Goal: Check status: Check status

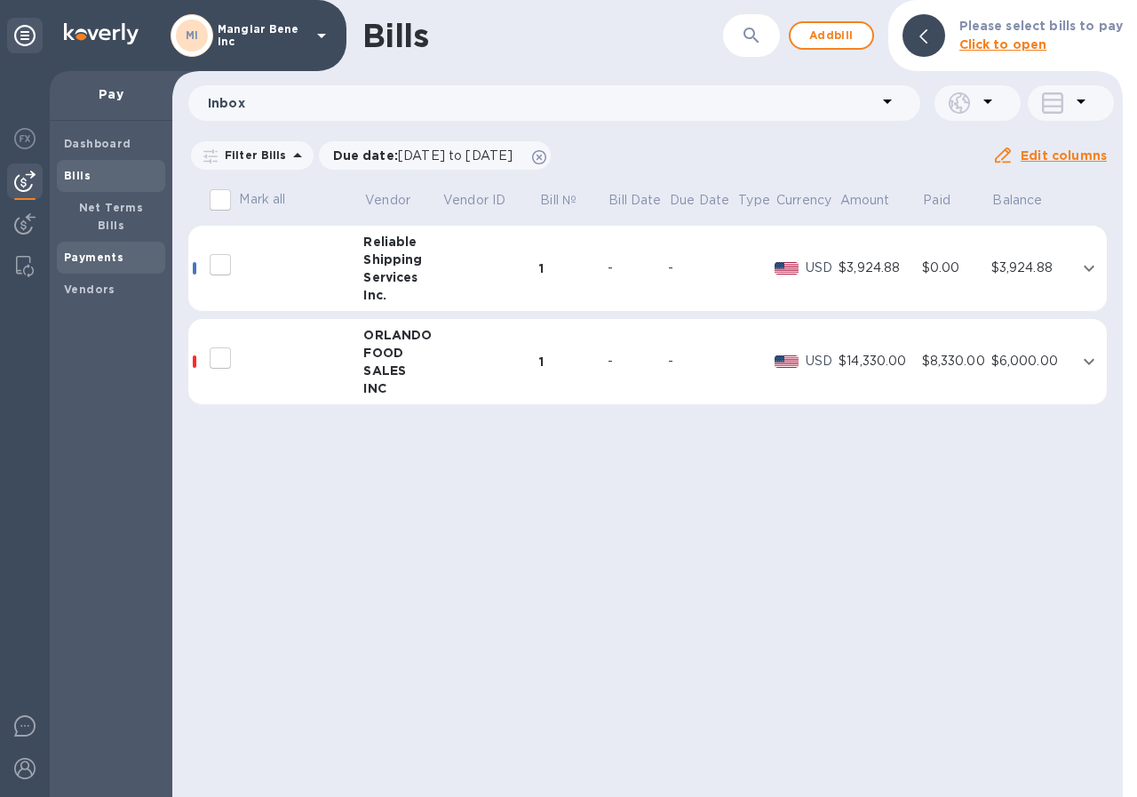
click at [100, 250] on b "Payments" at bounding box center [94, 256] width 60 height 13
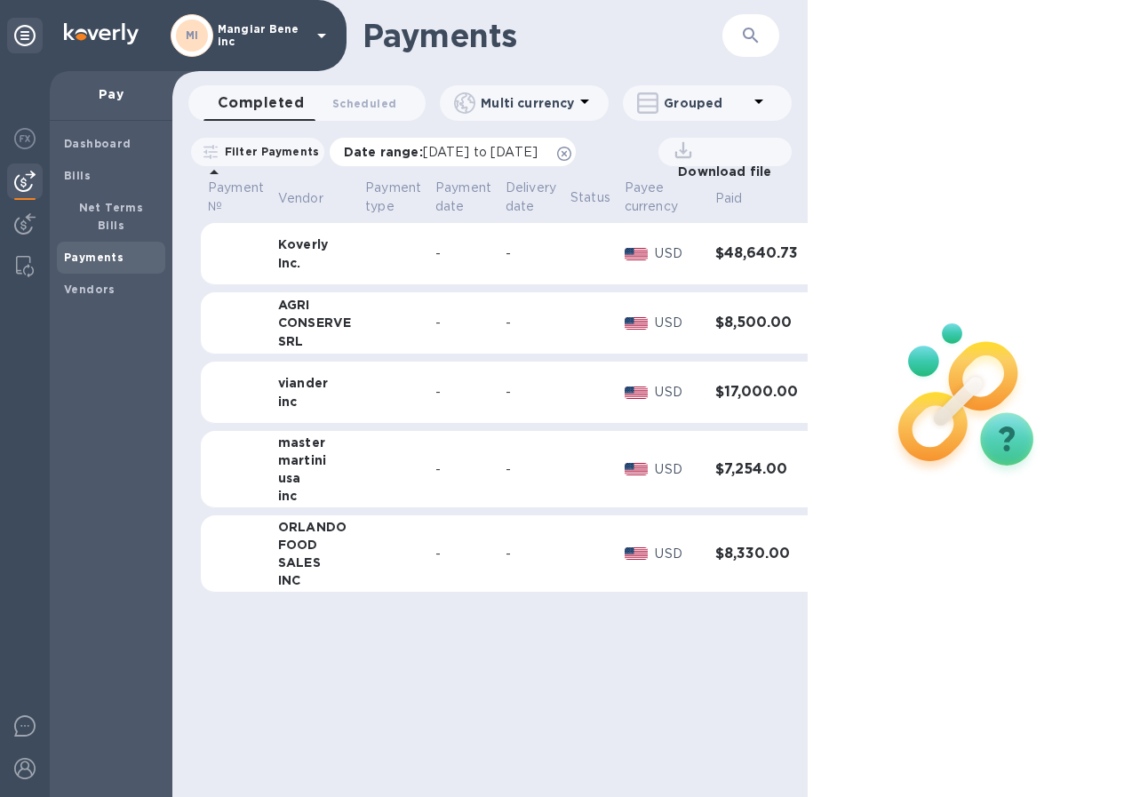
click at [518, 151] on span "[DATE] to [DATE]" at bounding box center [480, 152] width 115 height 14
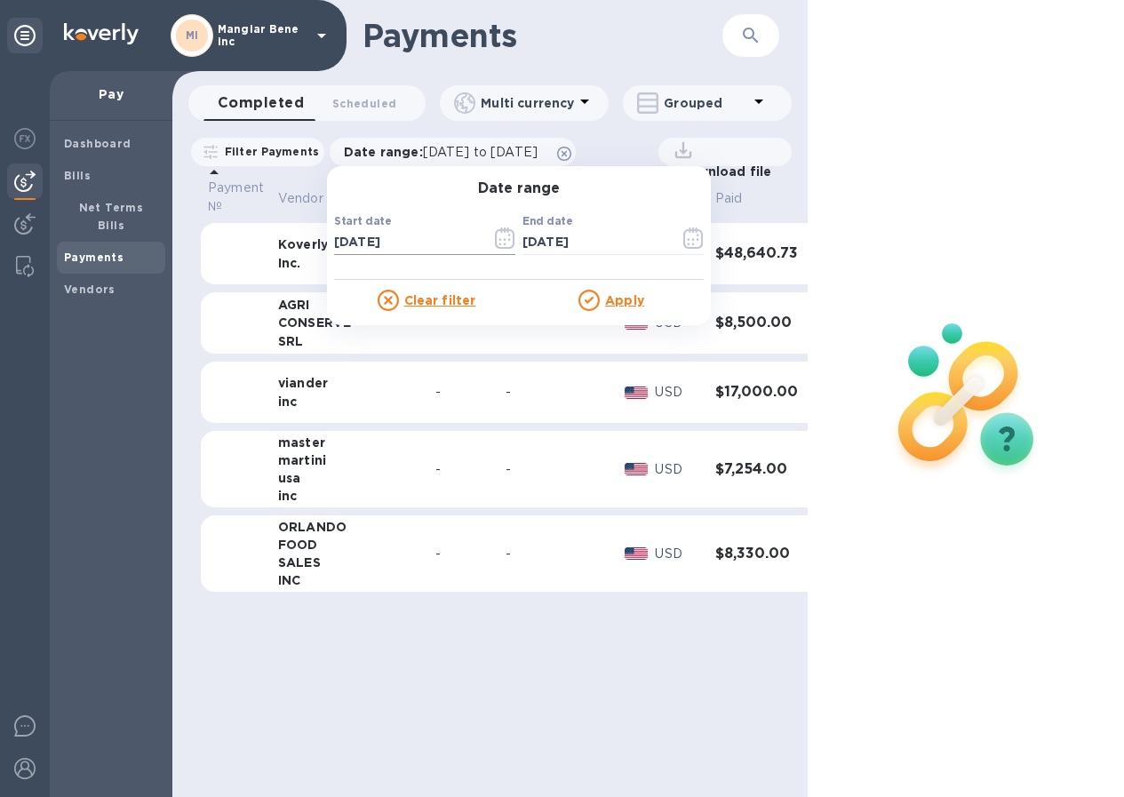
click at [415, 239] on input "[DATE]" at bounding box center [405, 242] width 143 height 27
click at [353, 240] on input "[DATE]" at bounding box center [405, 242] width 143 height 27
type input "[DATE]"
click at [638, 293] on u "Apply" at bounding box center [624, 300] width 39 height 14
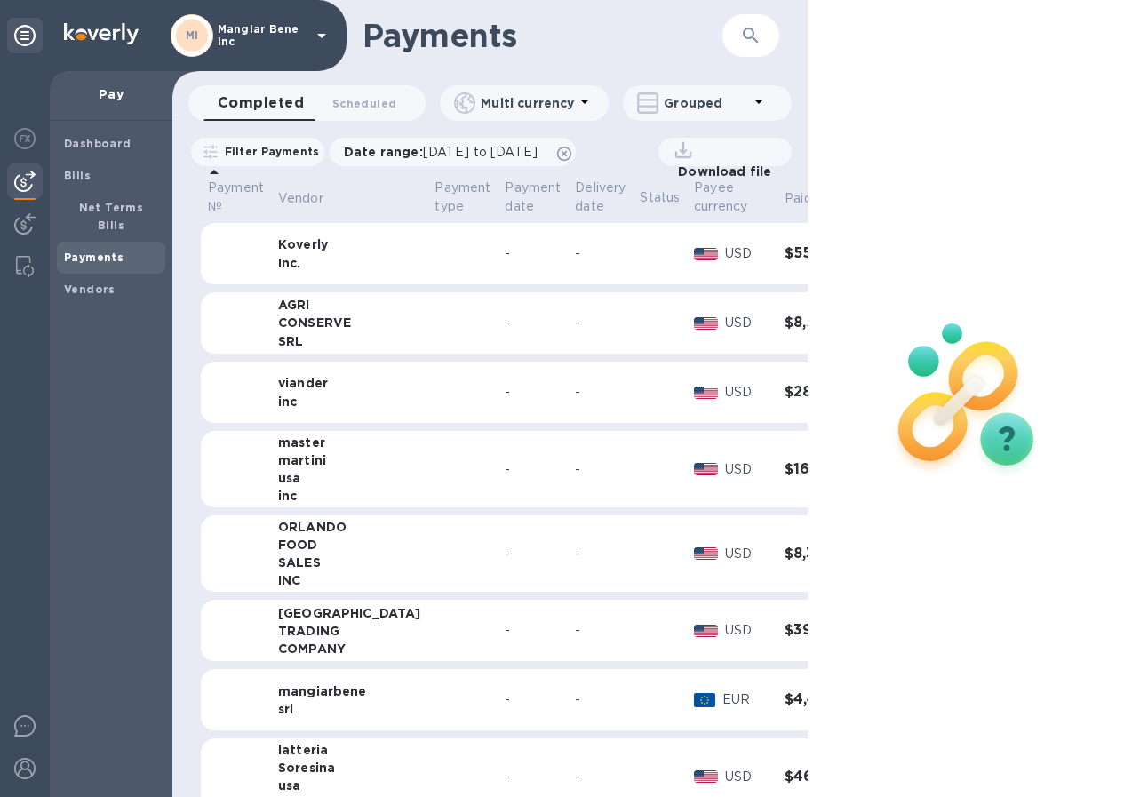
click at [299, 245] on div "Koverly" at bounding box center [349, 244] width 143 height 18
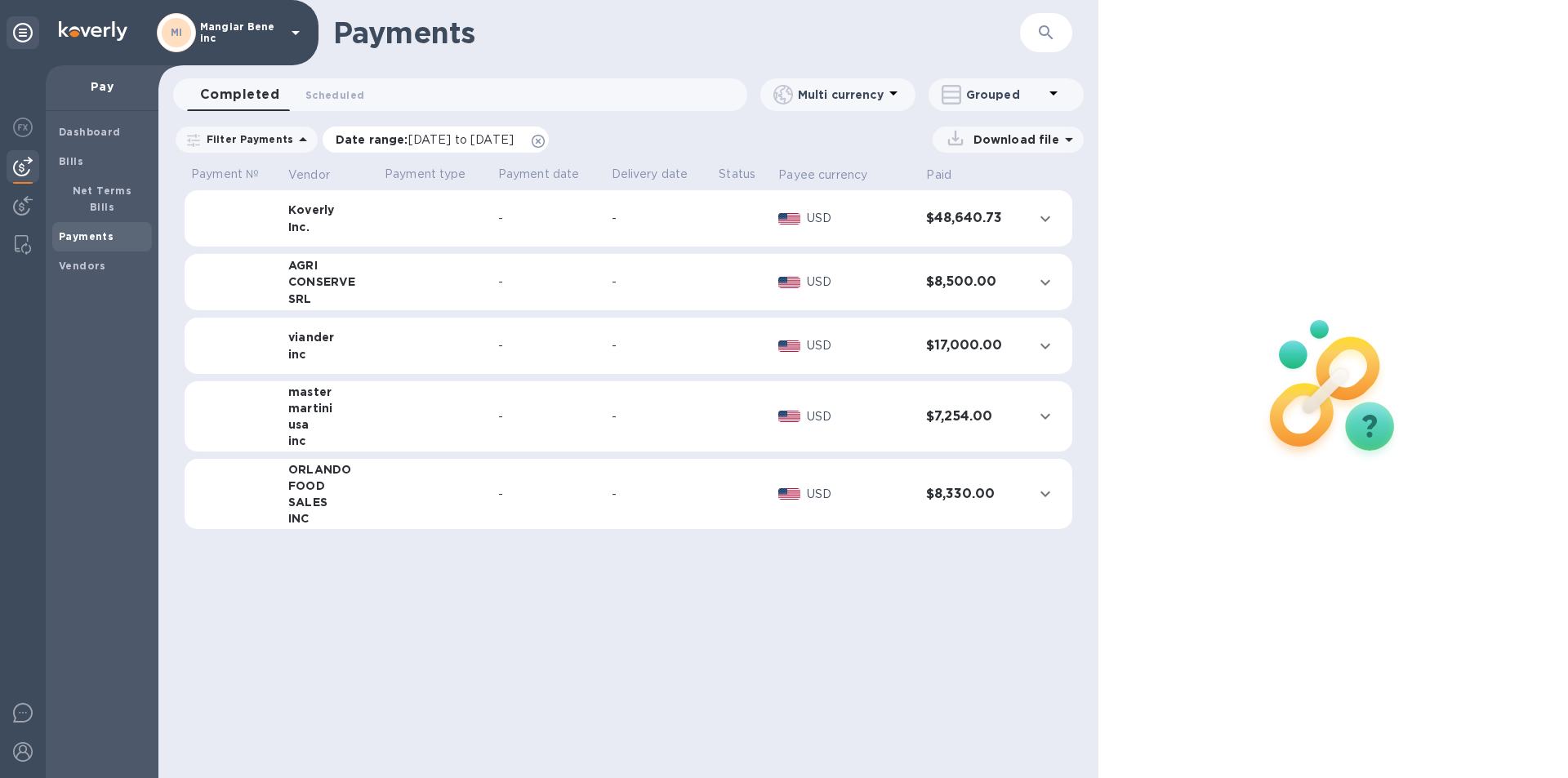
click at [436, 135] on span "[DATE] to [DATE]" at bounding box center [461, 140] width 106 height 13
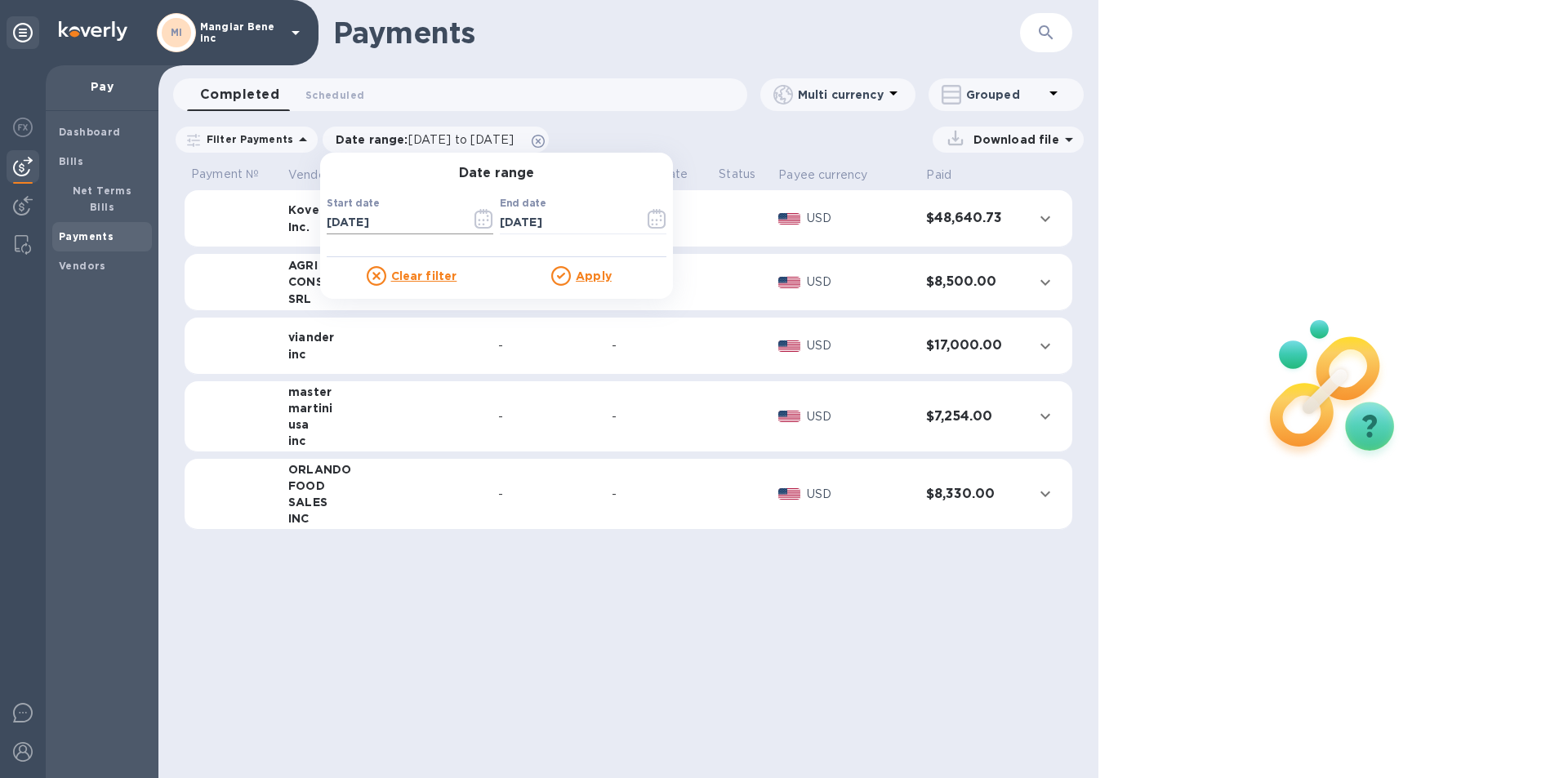
click at [382, 222] on input "[DATE]" at bounding box center [392, 223] width 132 height 25
click at [326, 223] on input "[DATE]" at bounding box center [392, 223] width 132 height 25
type input "[DATE]"
click at [599, 274] on u "Apply" at bounding box center [593, 276] width 36 height 13
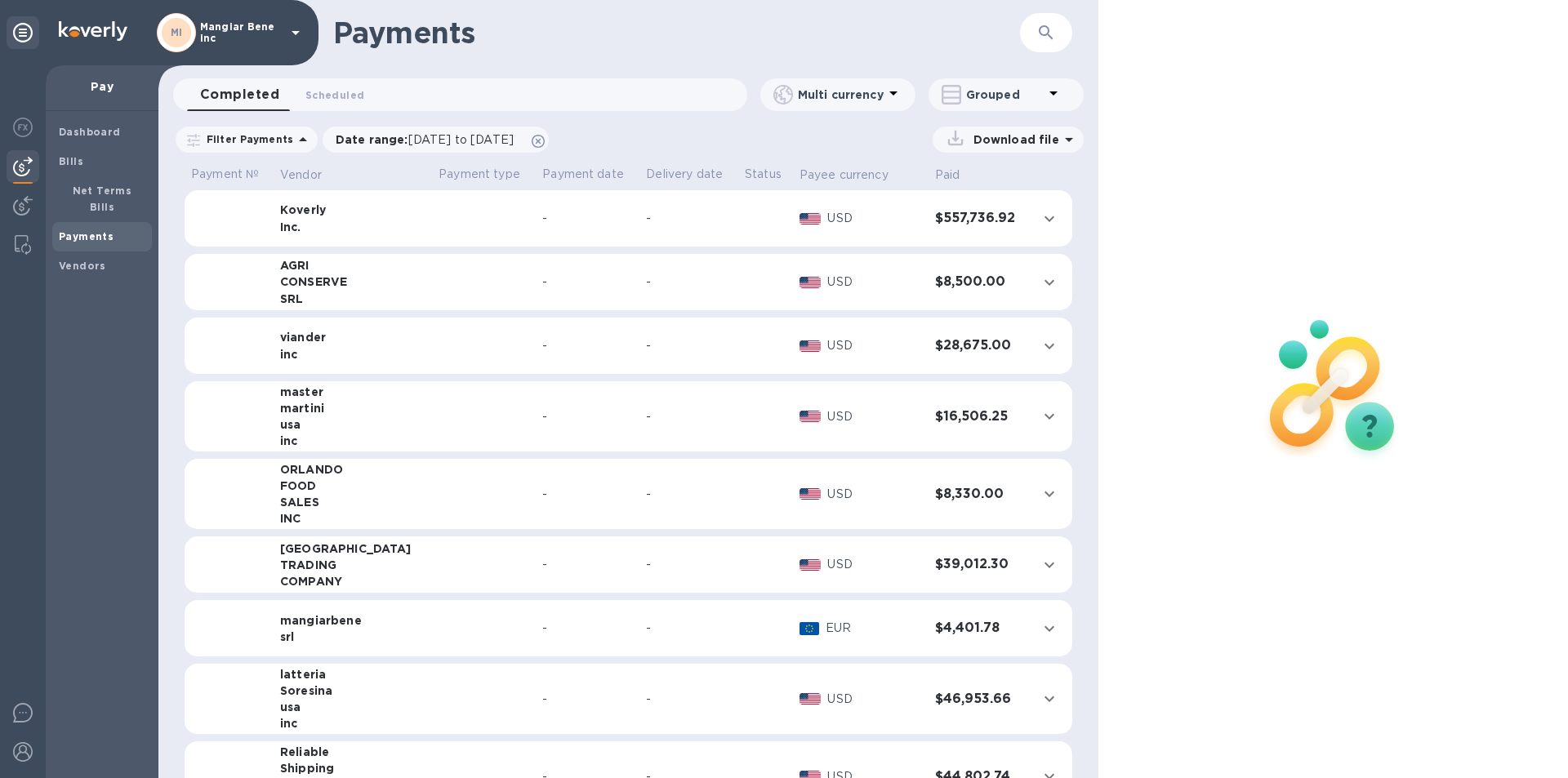
click at [977, 222] on h3 "$557,736.92" at bounding box center [979, 218] width 89 height 16
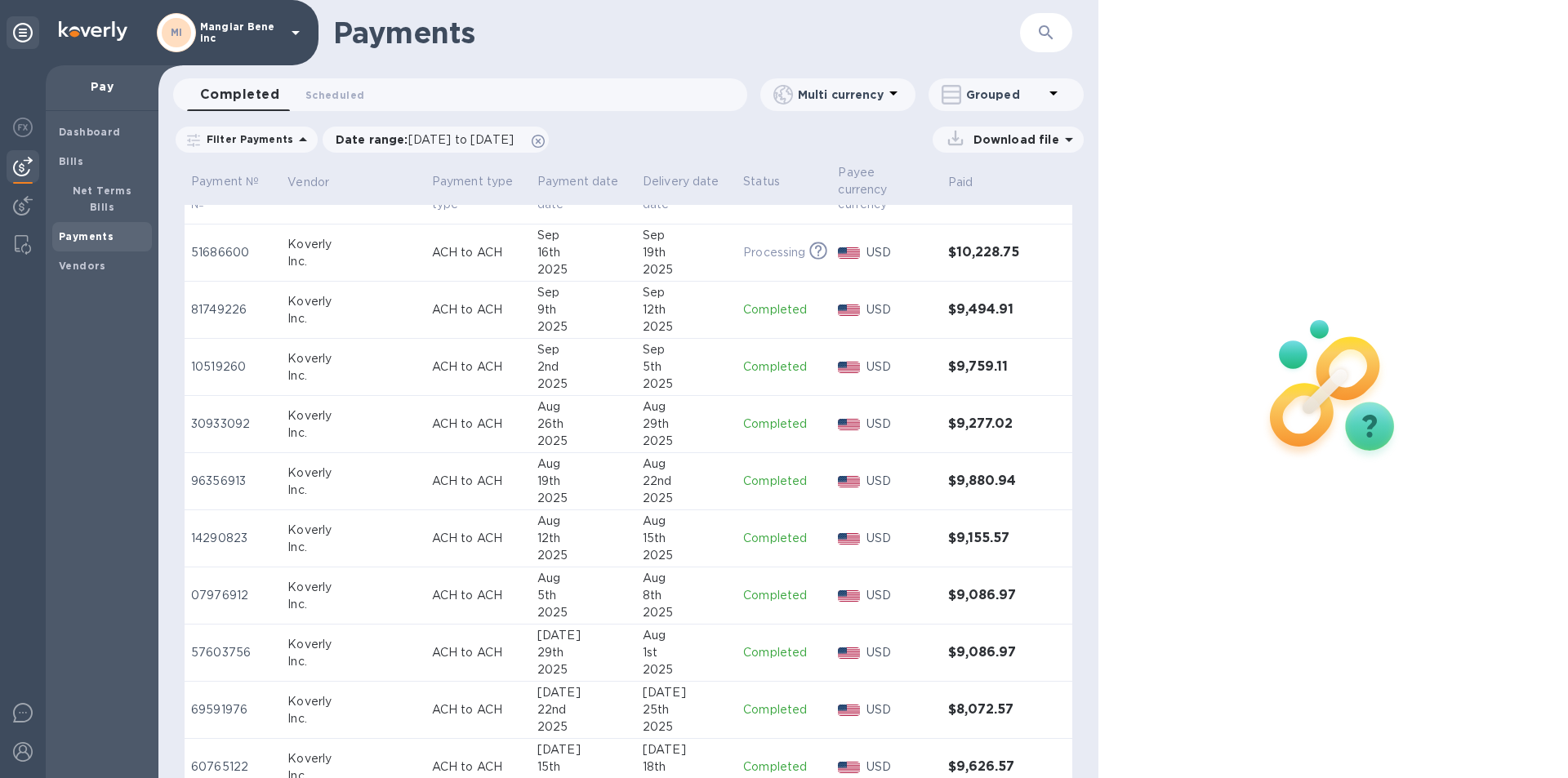
scroll to position [164, 0]
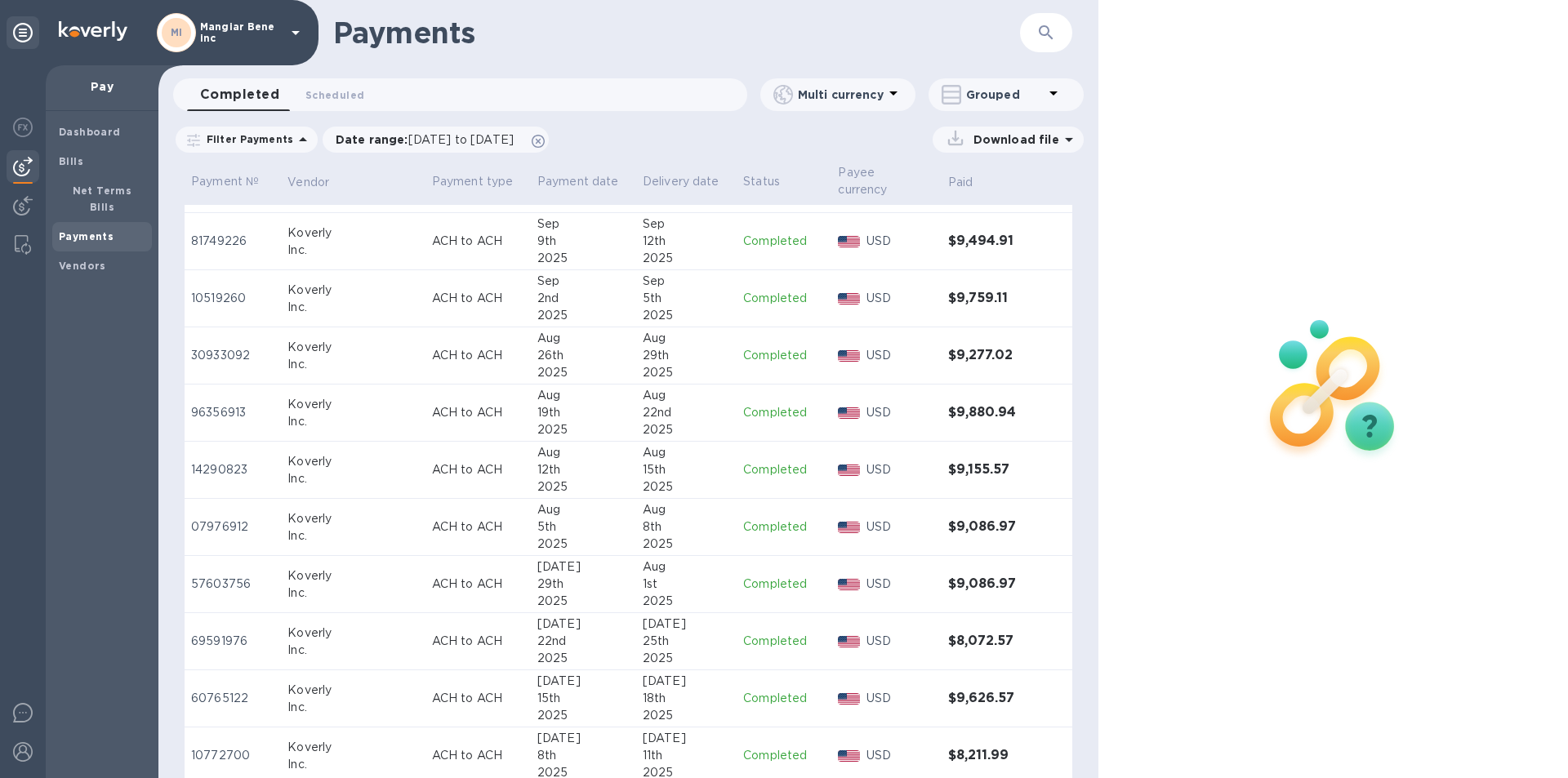
click at [746, 519] on p "Completed" at bounding box center [784, 527] width 82 height 17
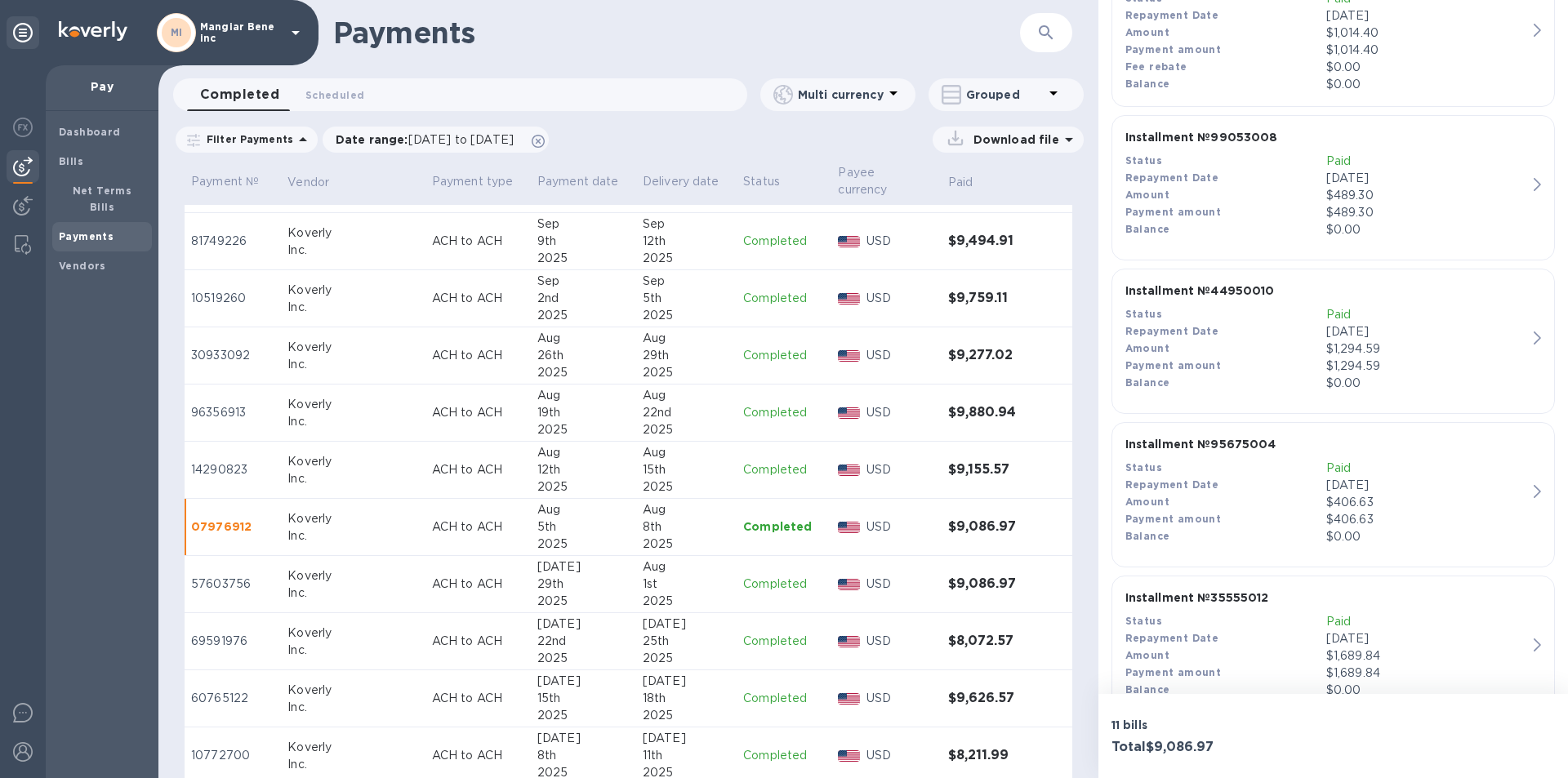
scroll to position [490, 0]
click at [760, 233] on p "Completed" at bounding box center [784, 241] width 82 height 17
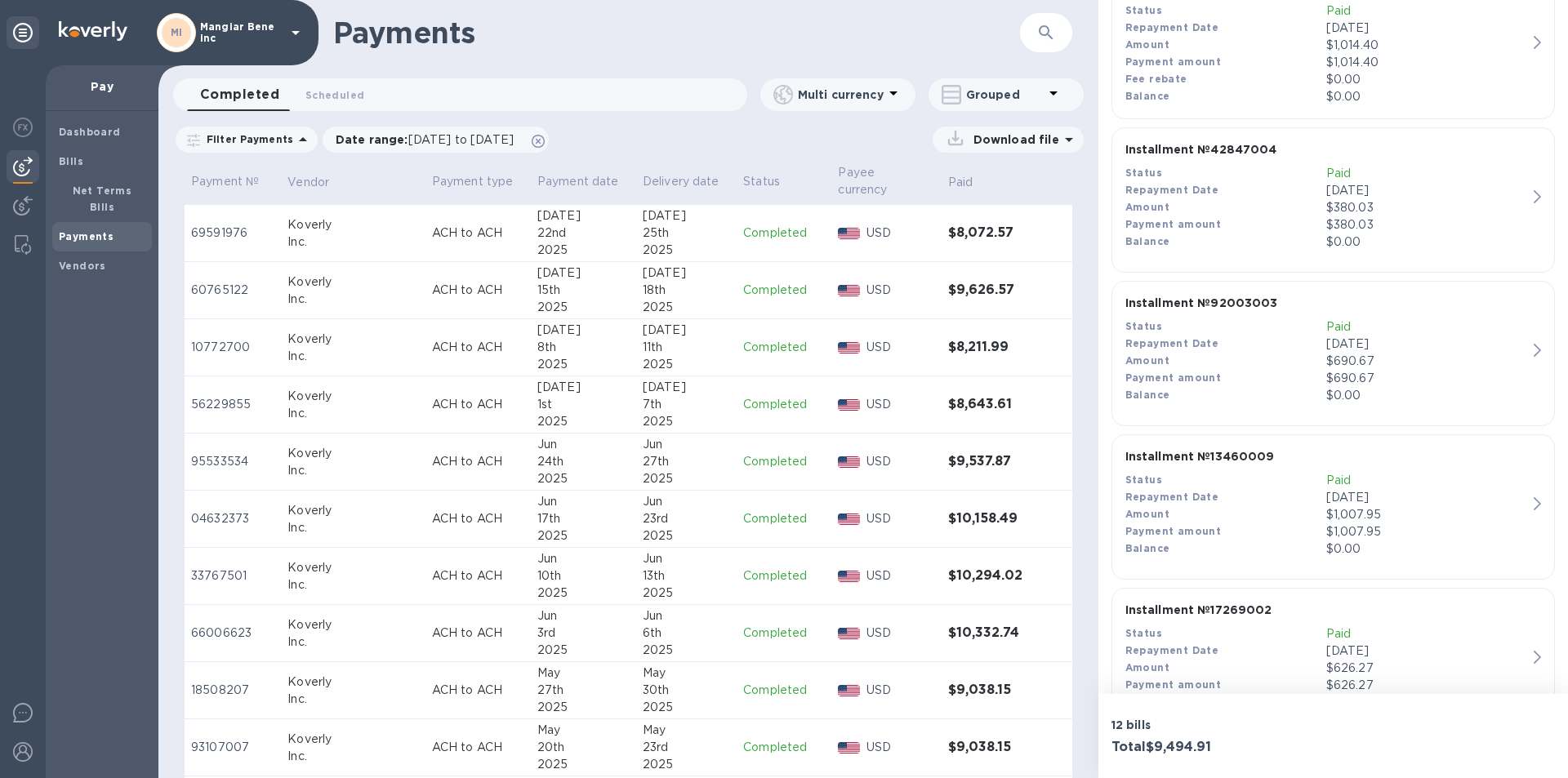
scroll to position [654, 0]
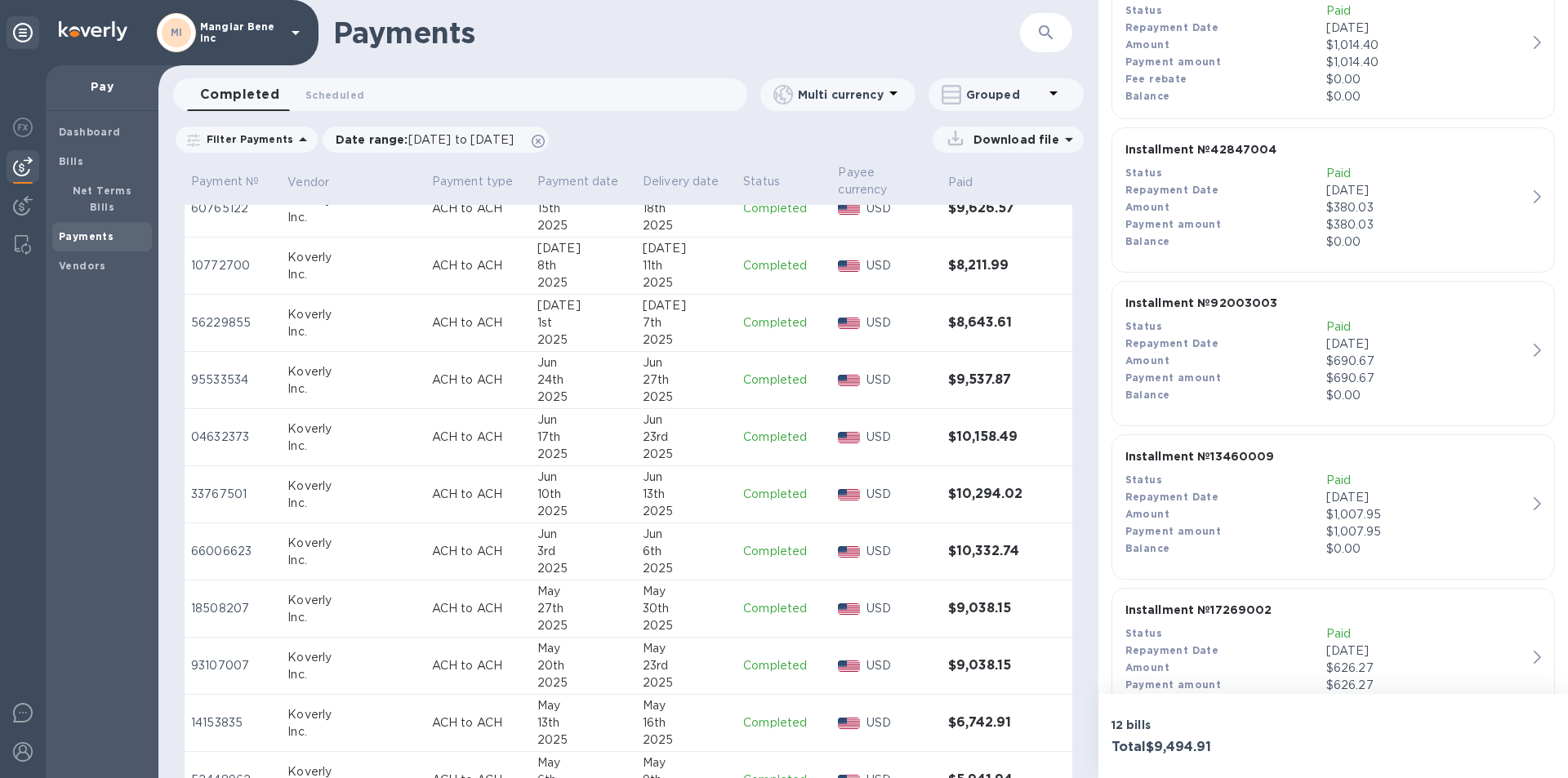
click at [766, 601] on p "Completed" at bounding box center [784, 609] width 82 height 17
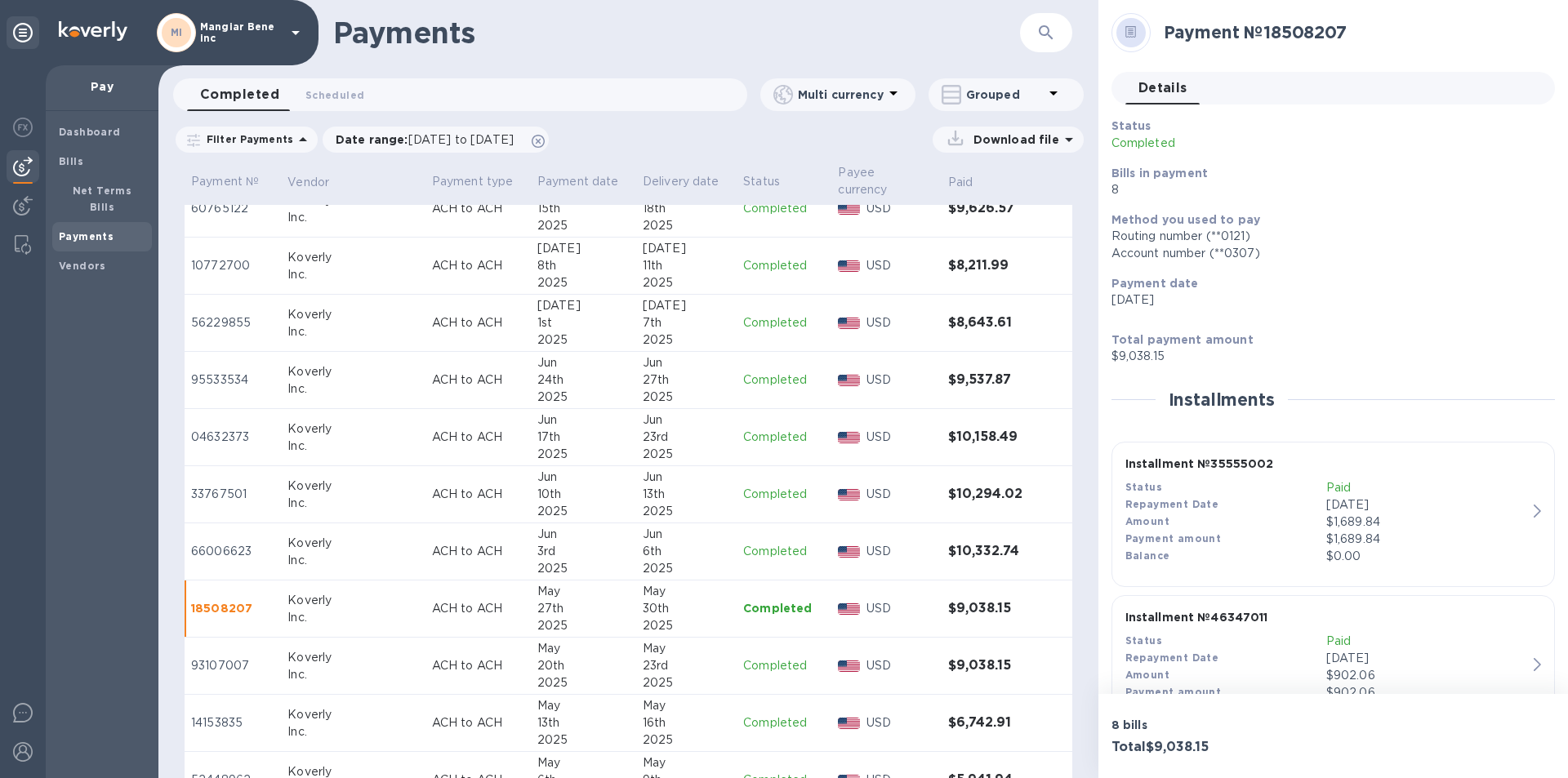
click at [762, 658] on p "Completed" at bounding box center [784, 666] width 82 height 17
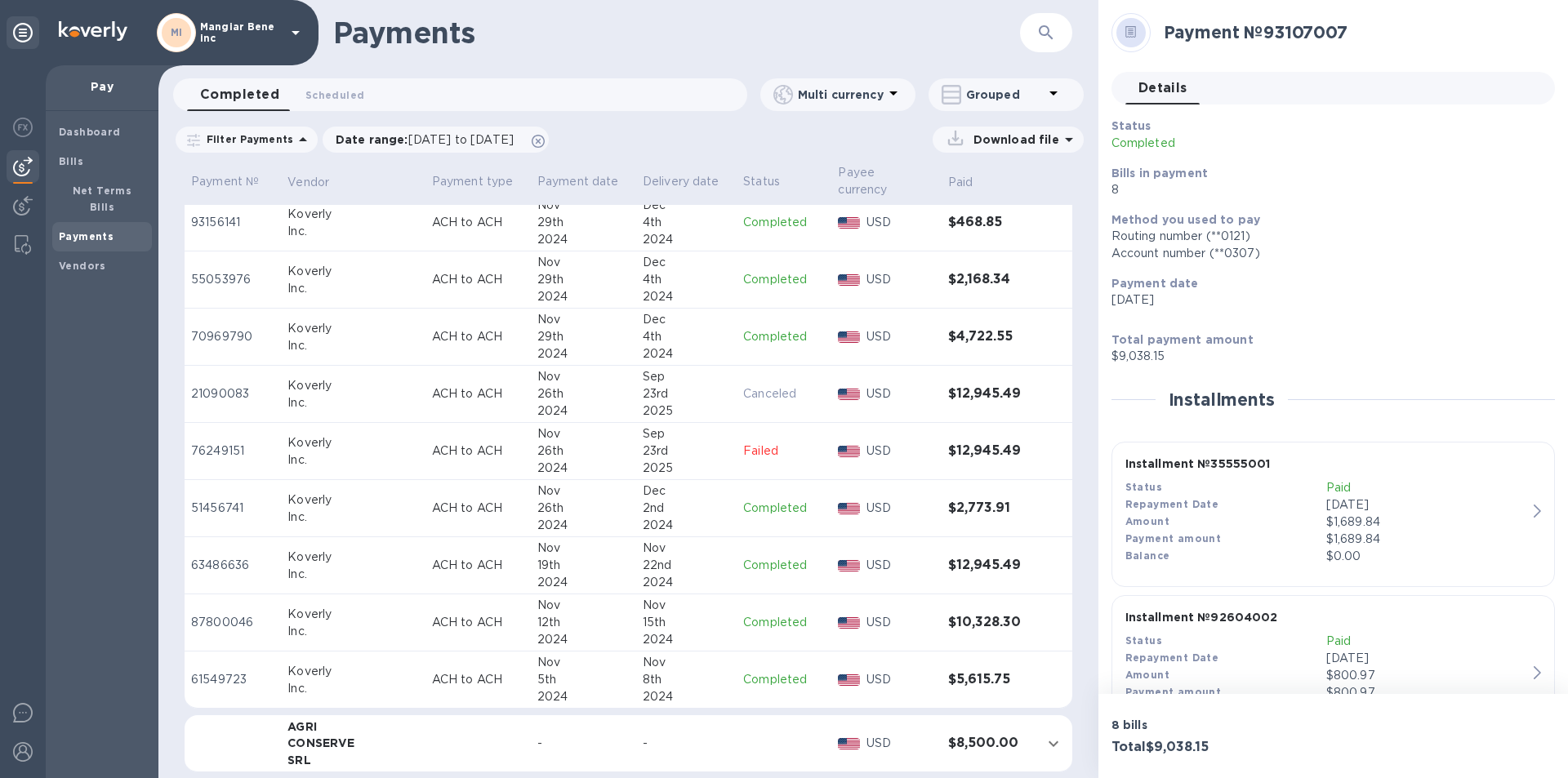
scroll to position [3022, 0]
